Goal: Information Seeking & Learning: Learn about a topic

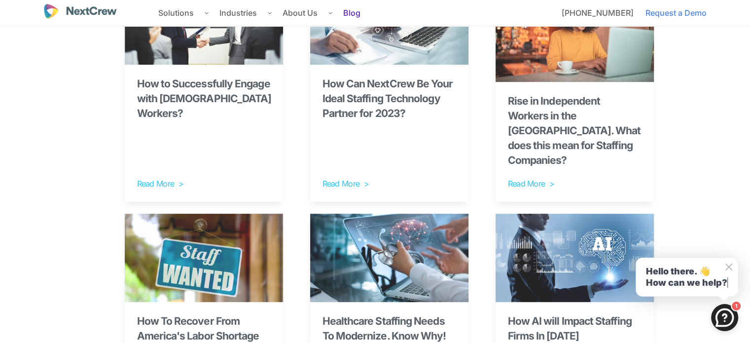
scroll to position [247, 0]
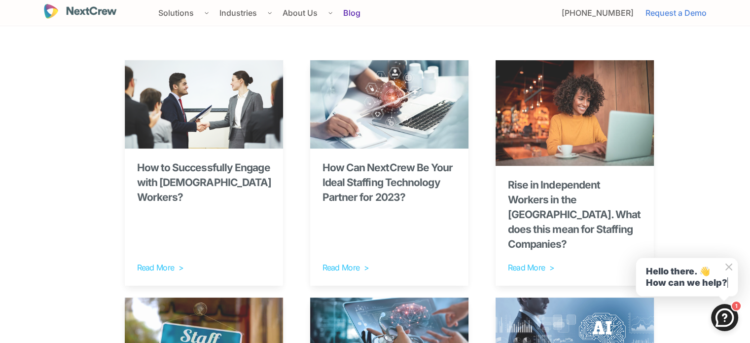
click at [402, 111] on img at bounding box center [389, 104] width 158 height 88
click at [351, 261] on link "Read More >" at bounding box center [389, 267] width 135 height 12
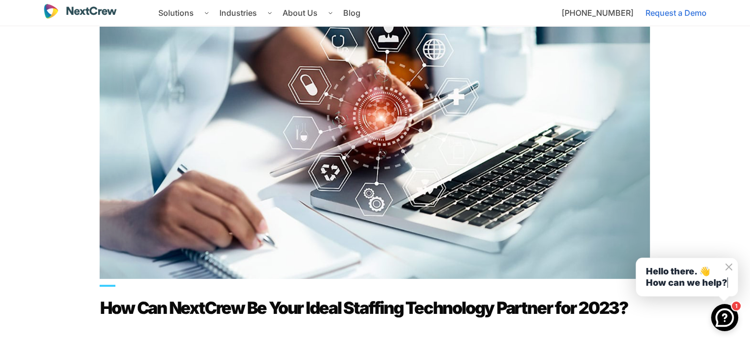
scroll to position [148, 0]
